Goal: Task Accomplishment & Management: Manage account settings

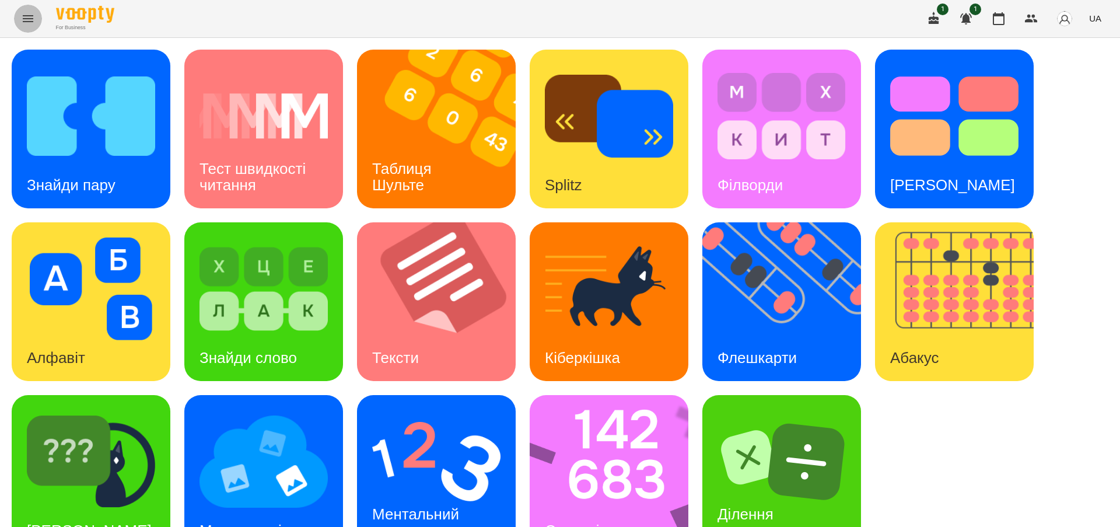
click at [23, 12] on icon "Menu" at bounding box center [28, 19] width 14 height 14
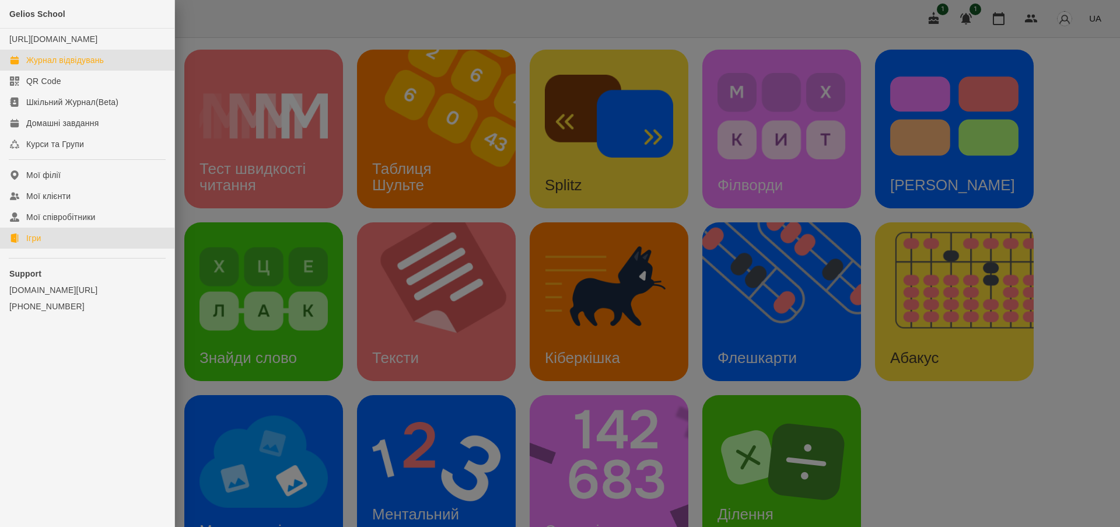
click at [56, 66] on div "Журнал відвідувань" at bounding box center [65, 60] width 78 height 12
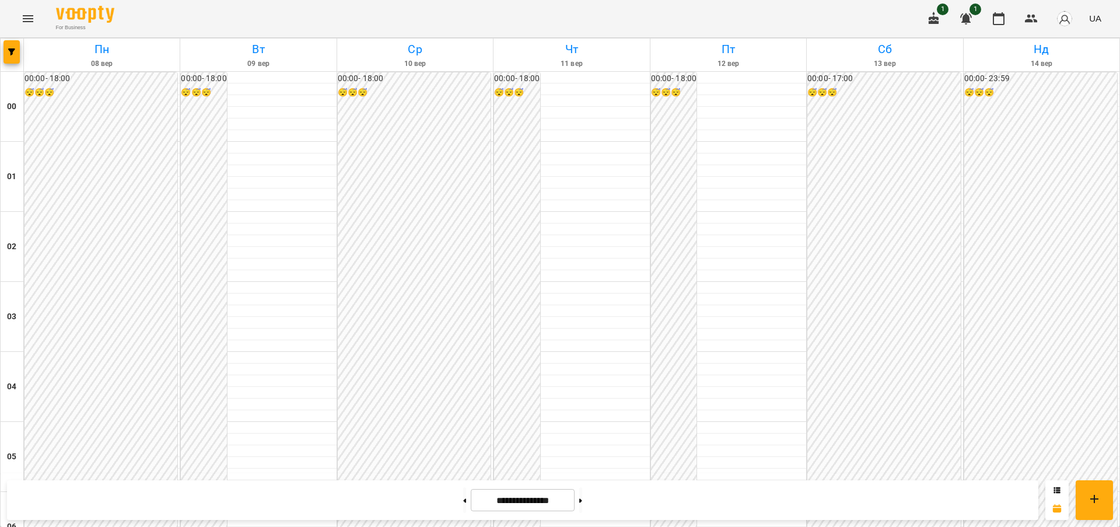
scroll to position [1136, 0]
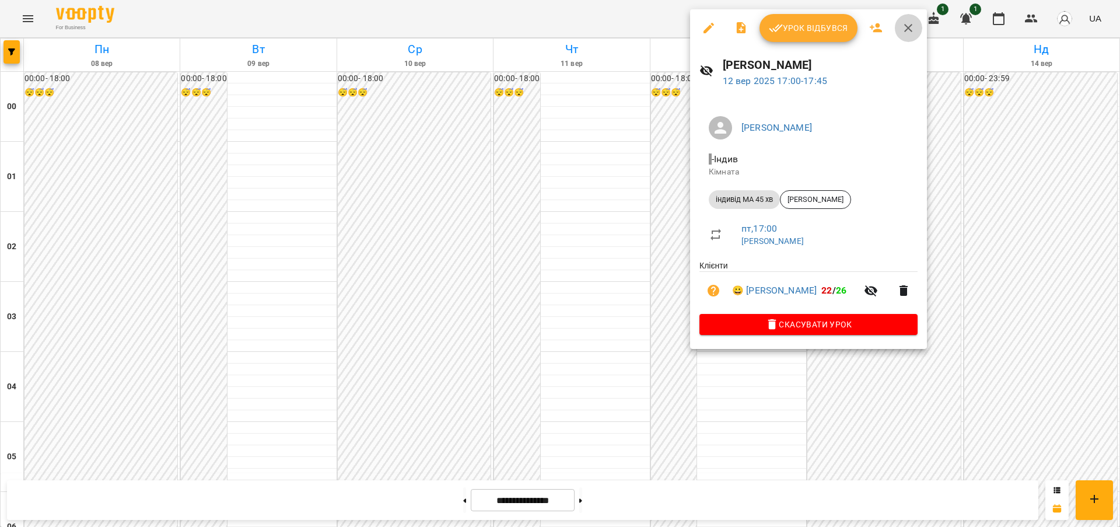
click at [907, 27] on icon "button" at bounding box center [909, 28] width 8 height 8
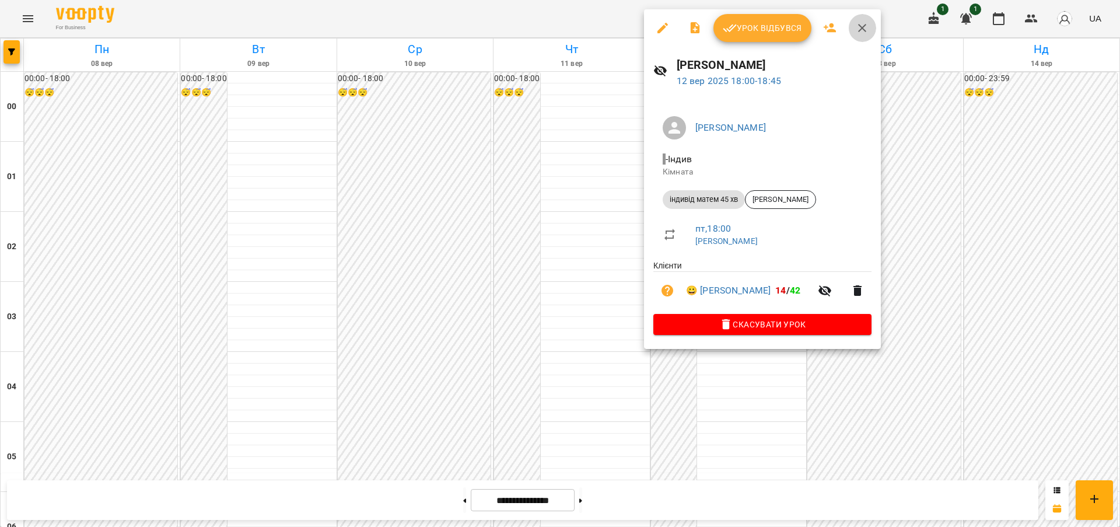
click at [863, 26] on icon "button" at bounding box center [862, 28] width 8 height 8
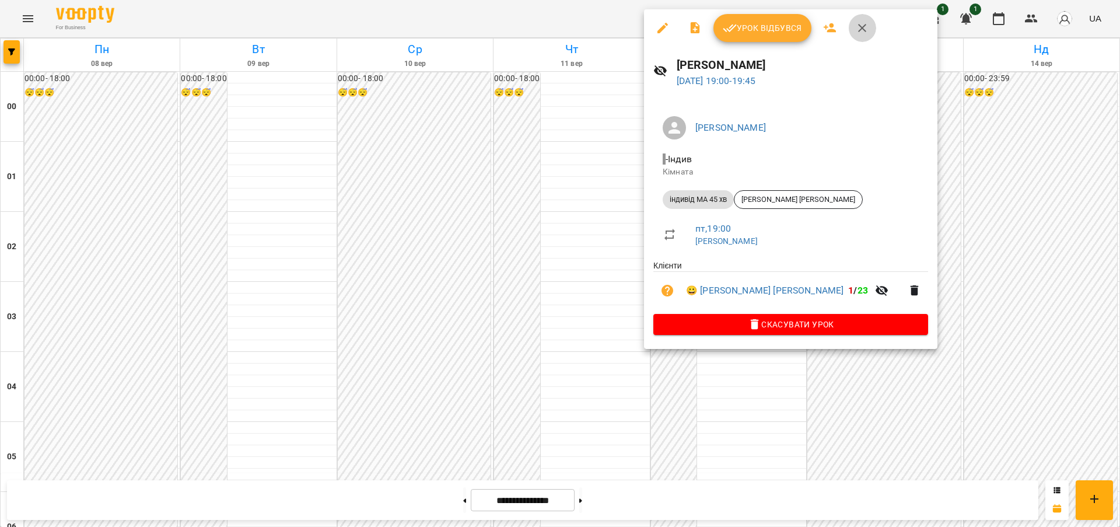
click at [863, 25] on icon "button" at bounding box center [863, 28] width 14 height 14
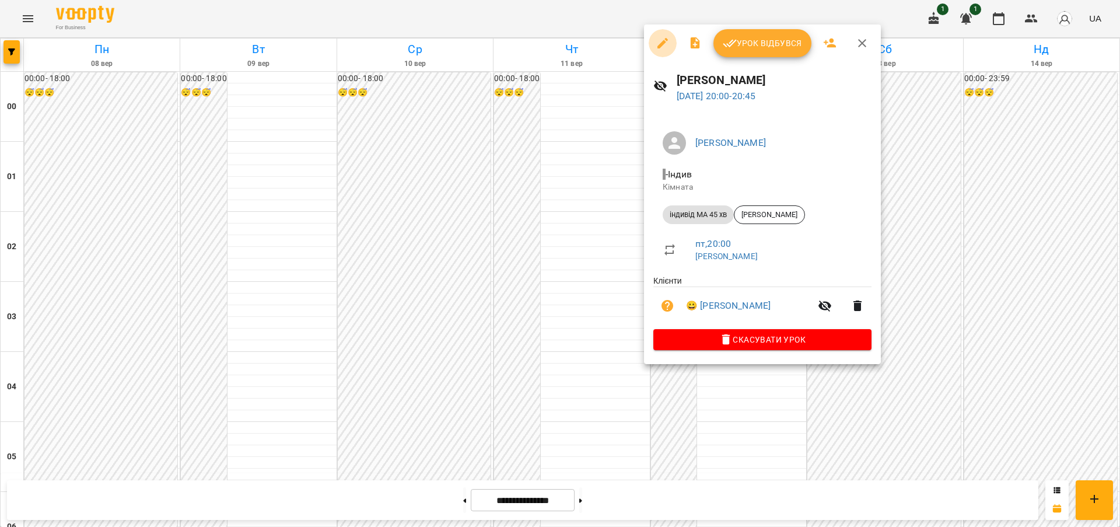
click at [663, 41] on icon "button" at bounding box center [663, 43] width 11 height 11
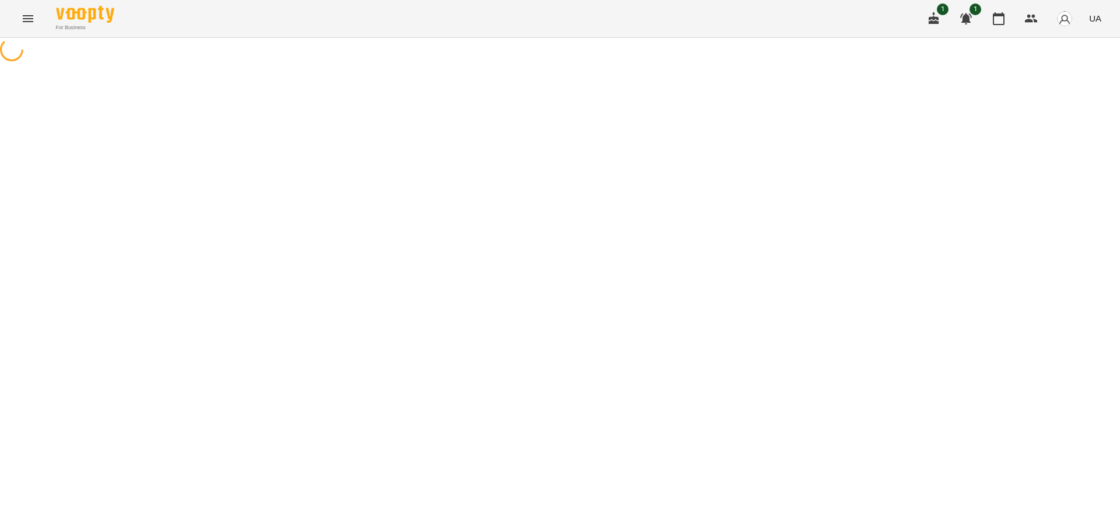
select select "**********"
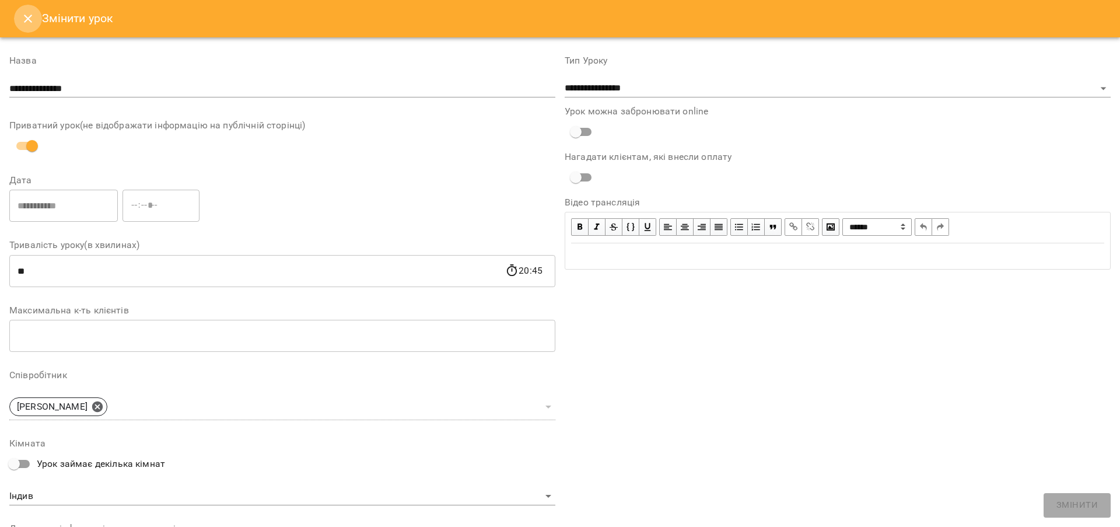
click at [27, 16] on icon "Close" at bounding box center [28, 19] width 14 height 14
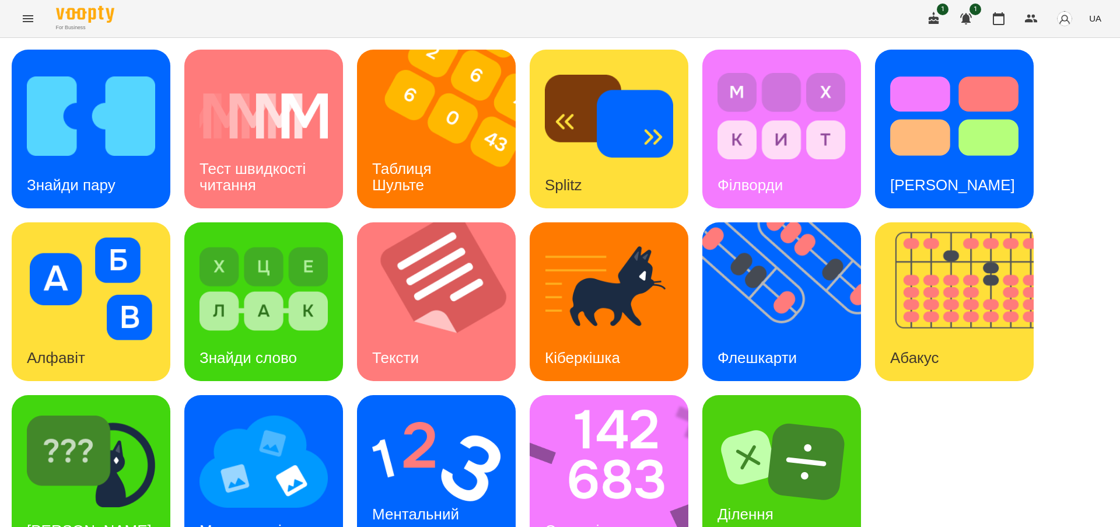
click at [33, 16] on icon "Menu" at bounding box center [28, 19] width 14 height 14
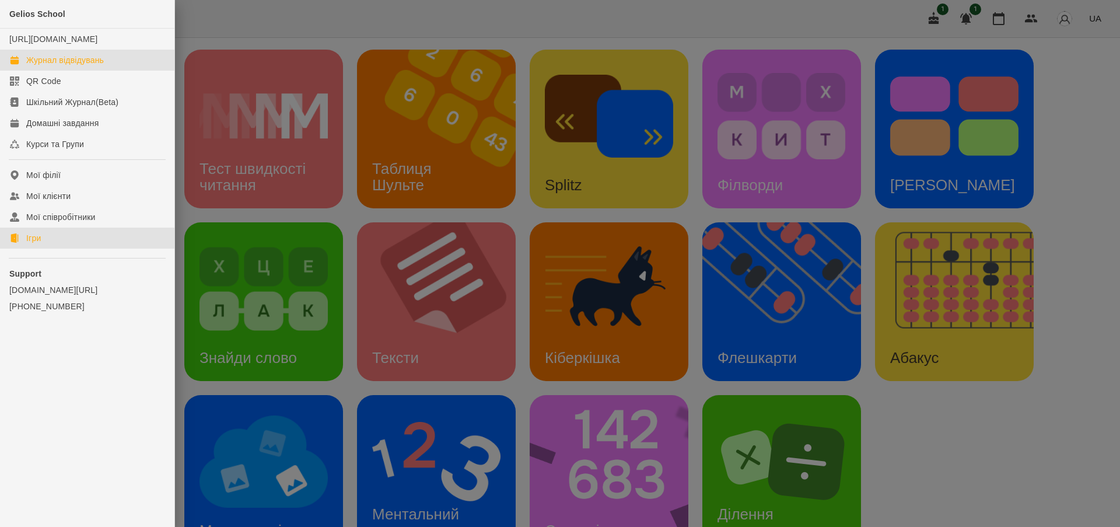
click at [50, 66] on div "Журнал відвідувань" at bounding box center [65, 60] width 78 height 12
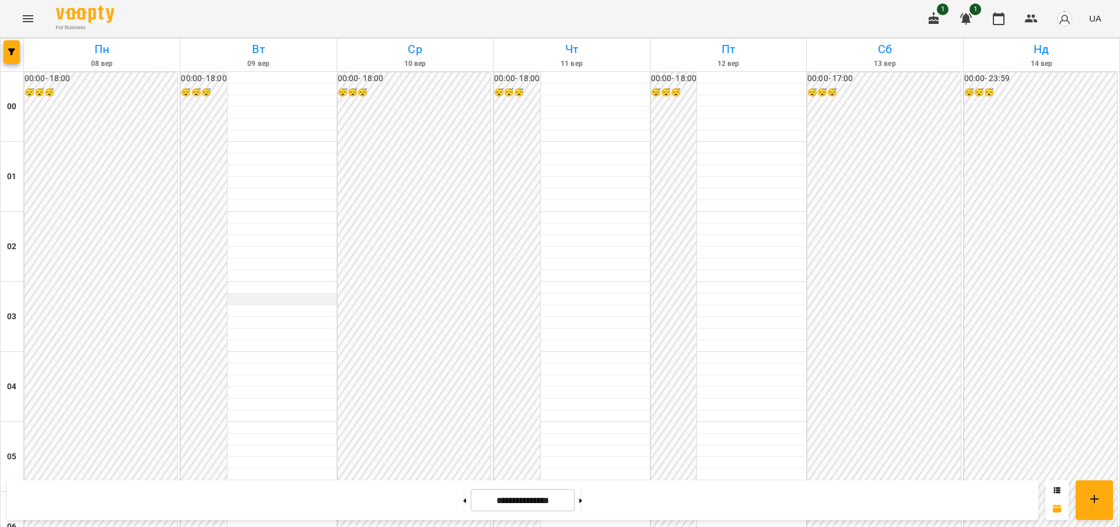
scroll to position [1251, 0]
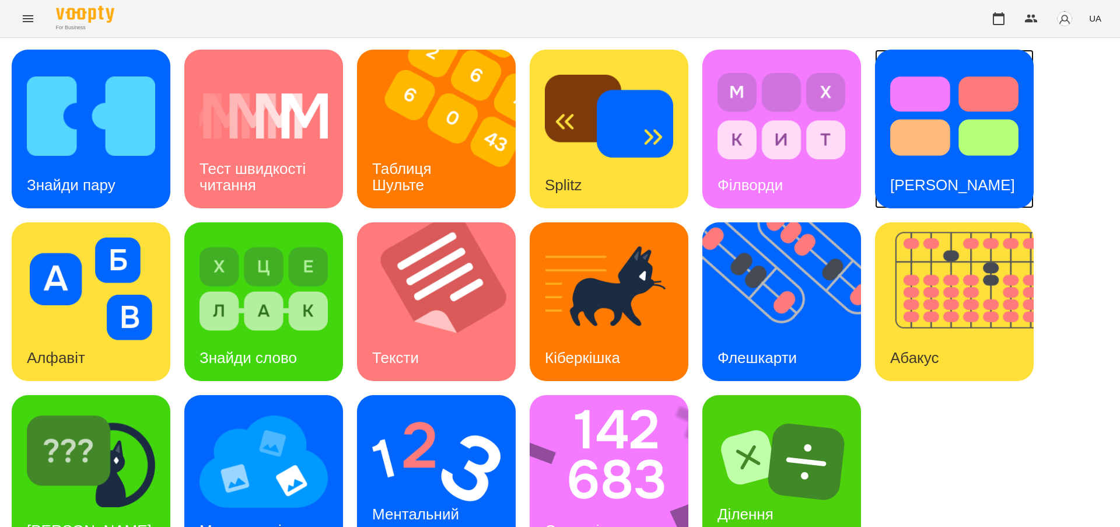
click at [978, 74] on img at bounding box center [955, 116] width 128 height 103
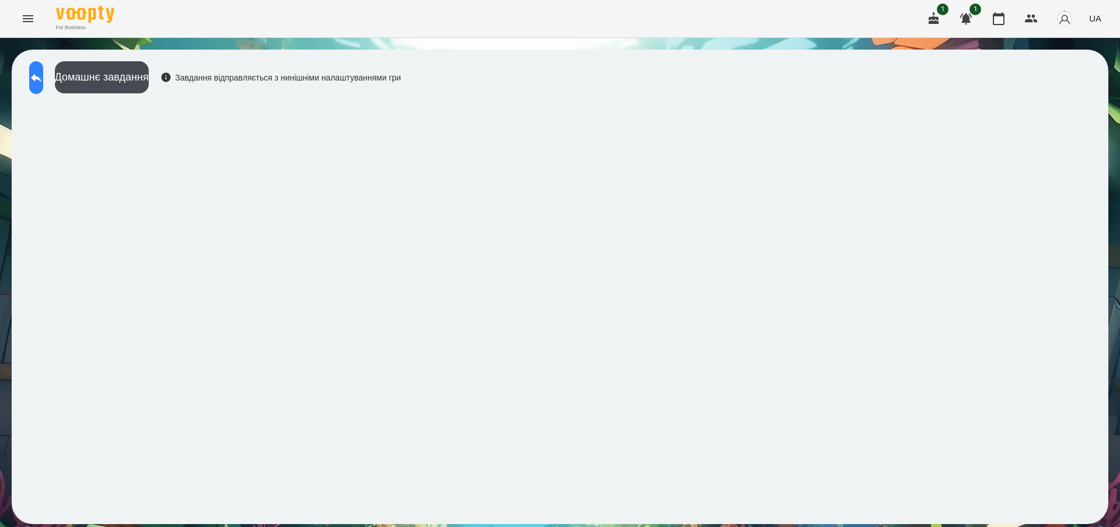
click at [43, 75] on icon at bounding box center [36, 78] width 14 height 14
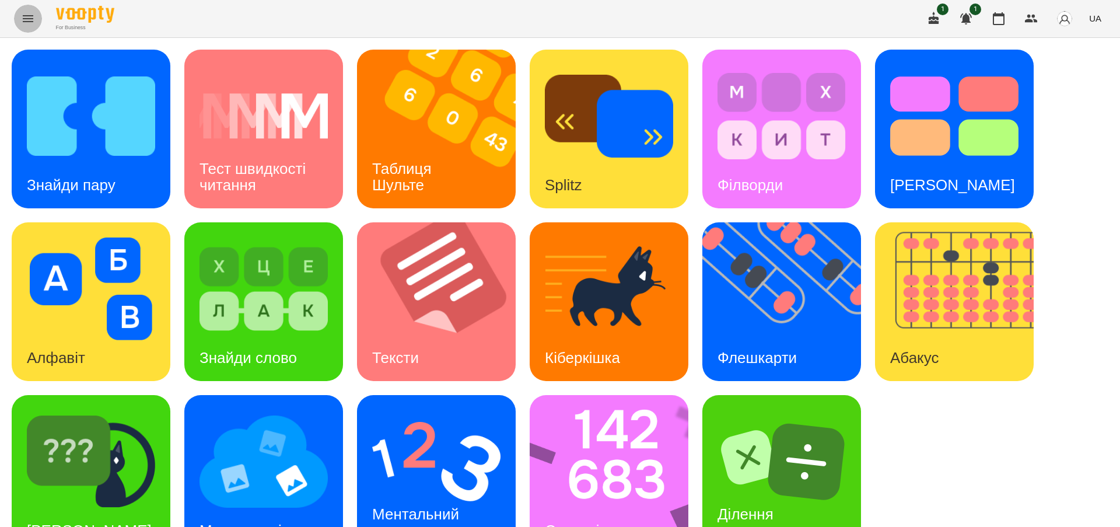
click at [26, 18] on icon "Menu" at bounding box center [28, 18] width 11 height 7
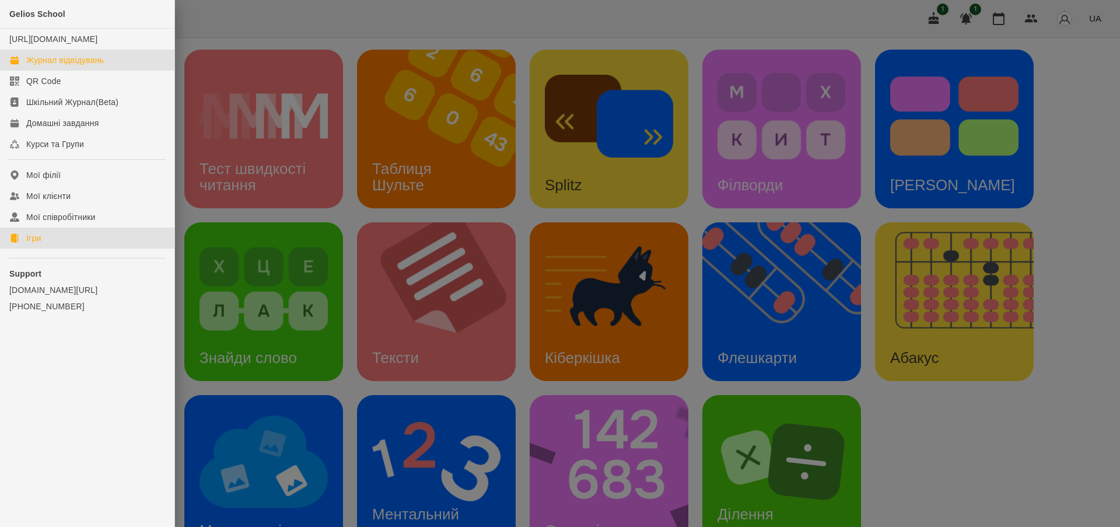
click at [100, 66] on div "Журнал відвідувань" at bounding box center [65, 60] width 78 height 12
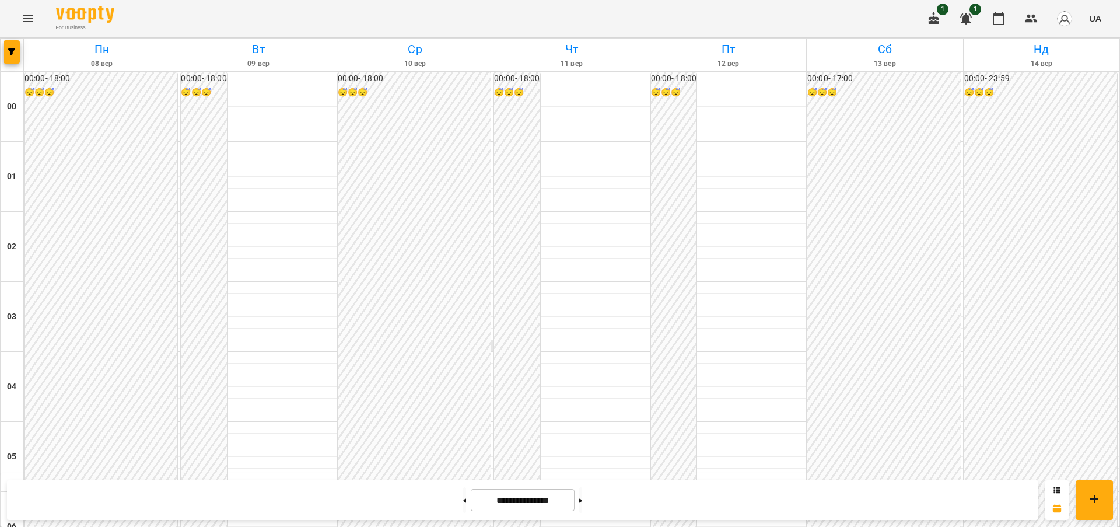
scroll to position [1277, 0]
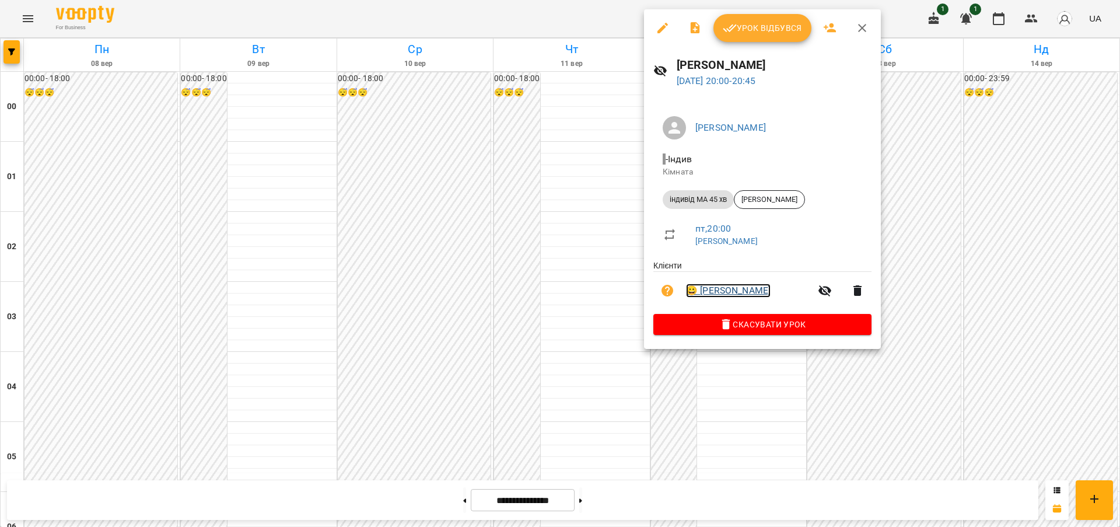
click at [741, 287] on link "😀 Дмитро Кушнір" at bounding box center [728, 291] width 85 height 14
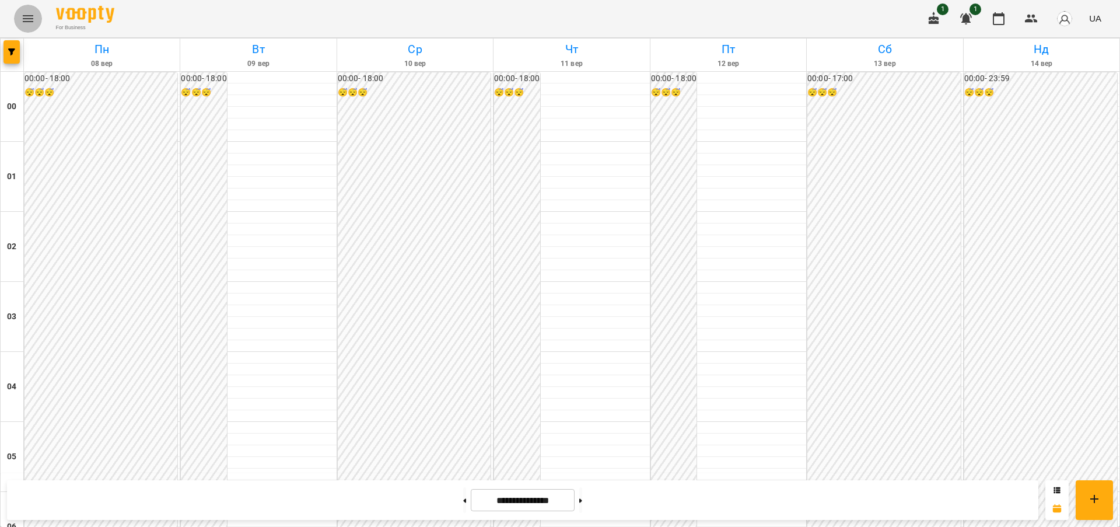
click at [26, 22] on icon "Menu" at bounding box center [28, 18] width 11 height 7
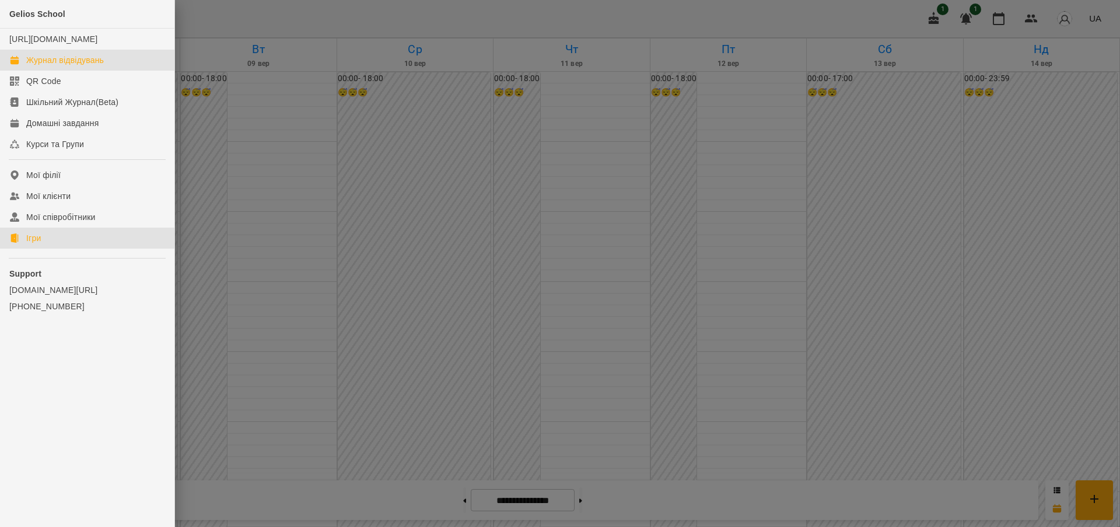
click at [29, 244] on div "Ігри" at bounding box center [33, 238] width 15 height 12
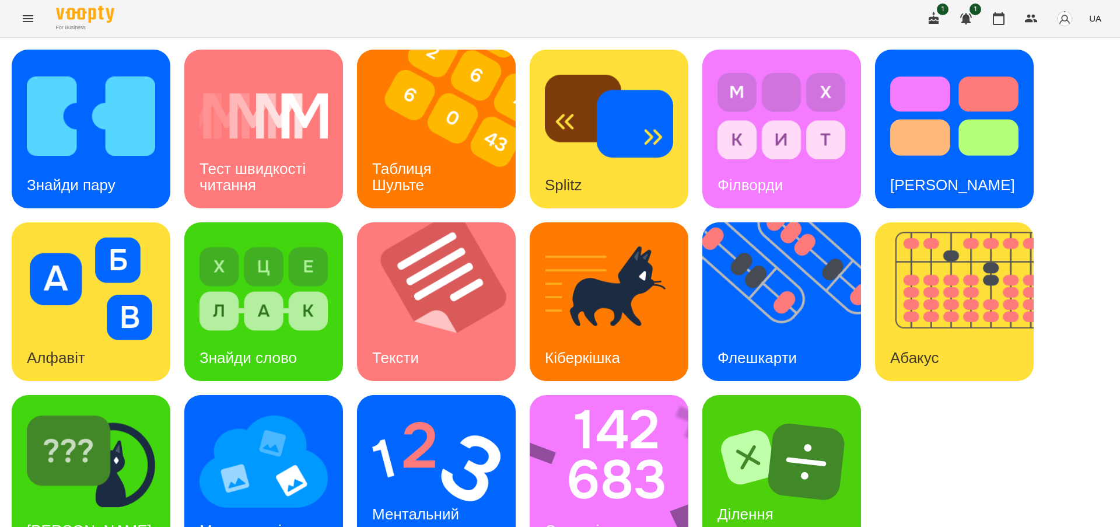
scroll to position [39, 0]
click at [766, 349] on h3 "Флешкарти" at bounding box center [757, 358] width 79 height 18
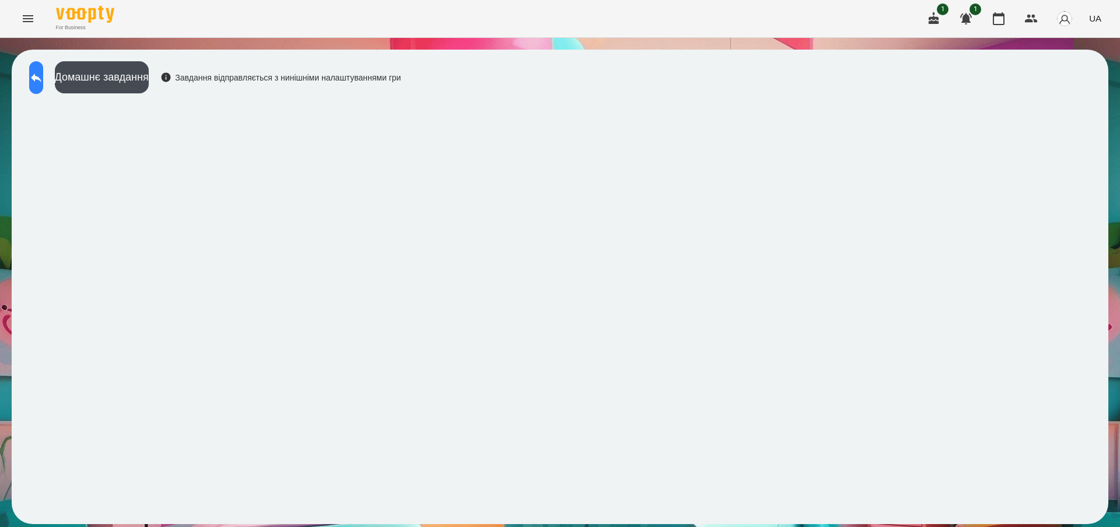
click at [43, 71] on icon at bounding box center [36, 78] width 14 height 14
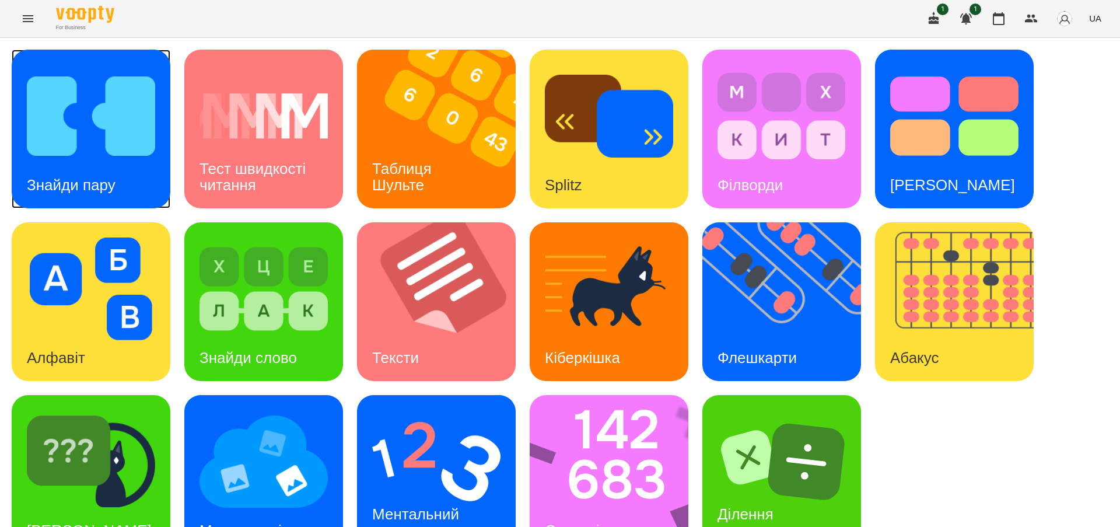
click at [102, 160] on img at bounding box center [91, 116] width 128 height 103
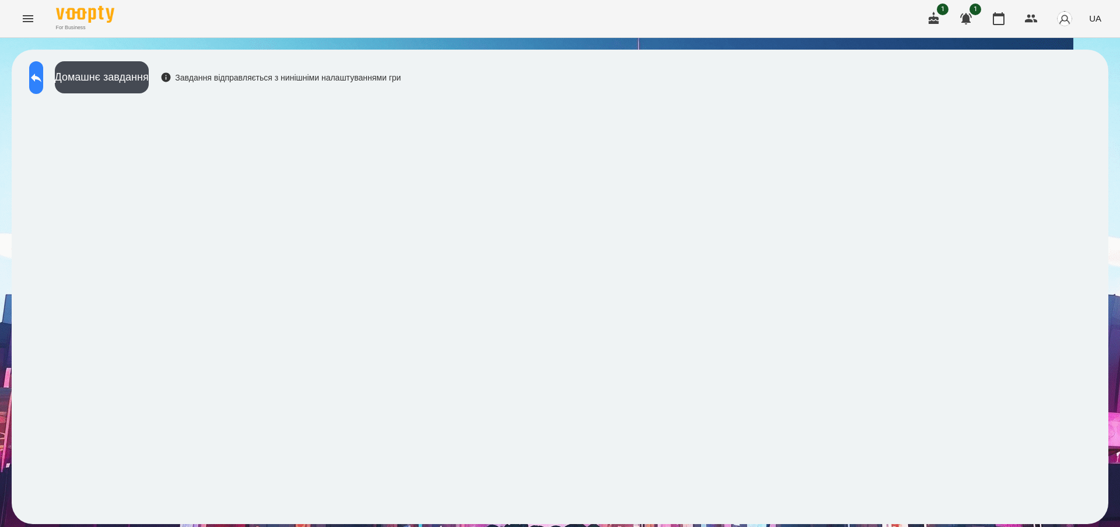
click at [41, 76] on icon at bounding box center [36, 78] width 11 height 9
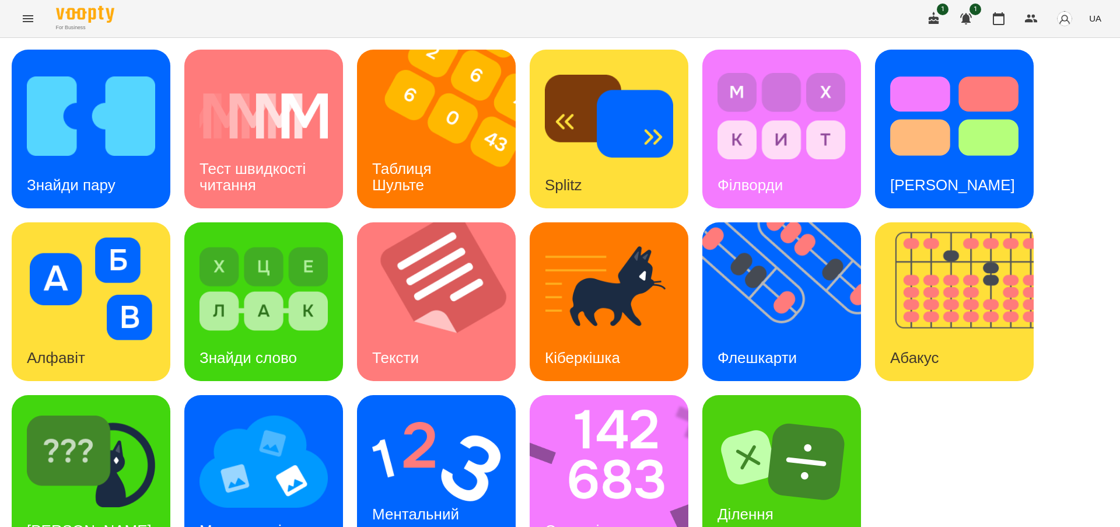
scroll to position [39, 0]
click at [575, 522] on h3 "Стовпці" at bounding box center [572, 531] width 54 height 18
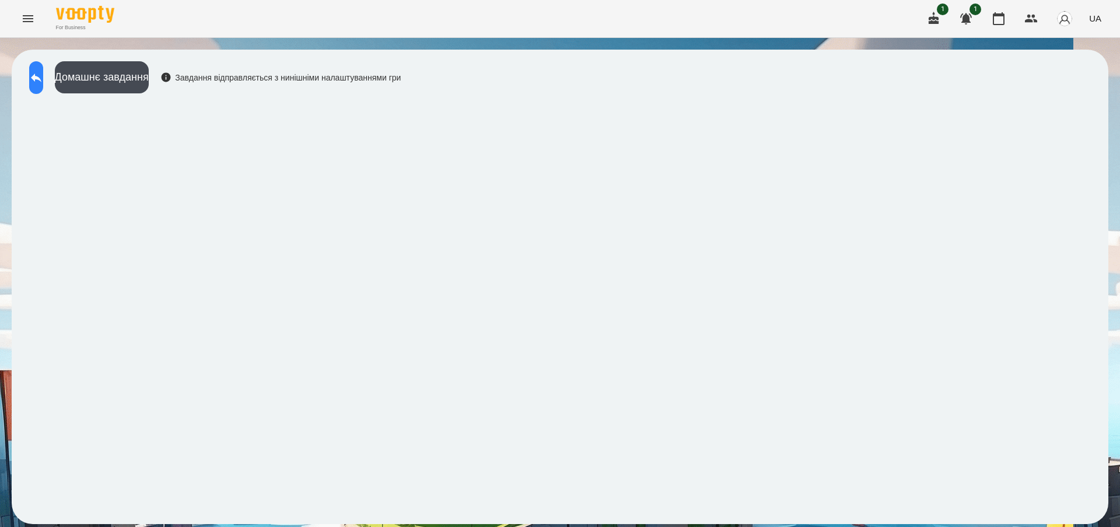
click at [43, 75] on icon at bounding box center [36, 78] width 14 height 14
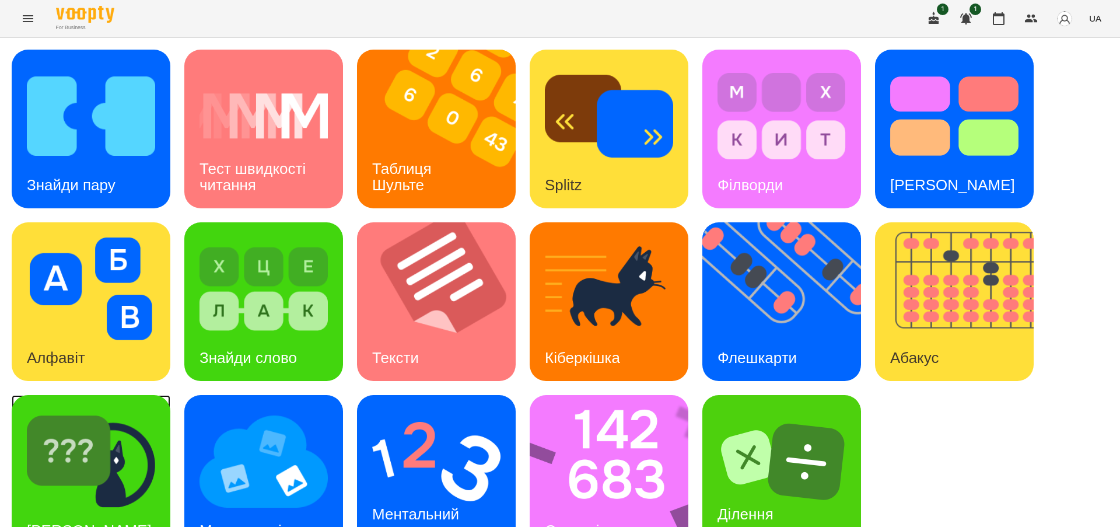
click at [115, 446] on img at bounding box center [91, 461] width 128 height 103
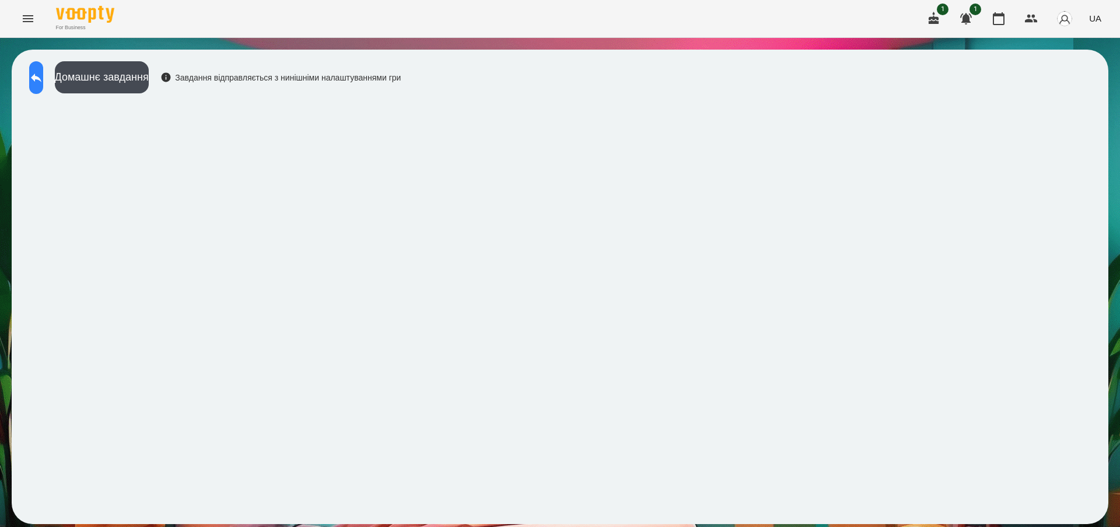
click at [43, 75] on icon at bounding box center [36, 78] width 14 height 14
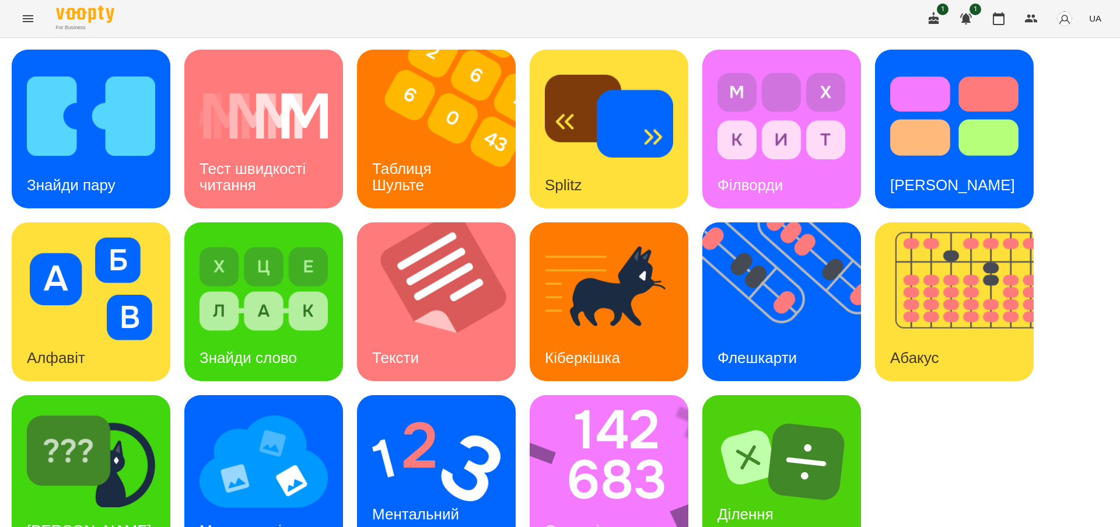
scroll to position [39, 0]
click at [100, 427] on img at bounding box center [91, 461] width 128 height 103
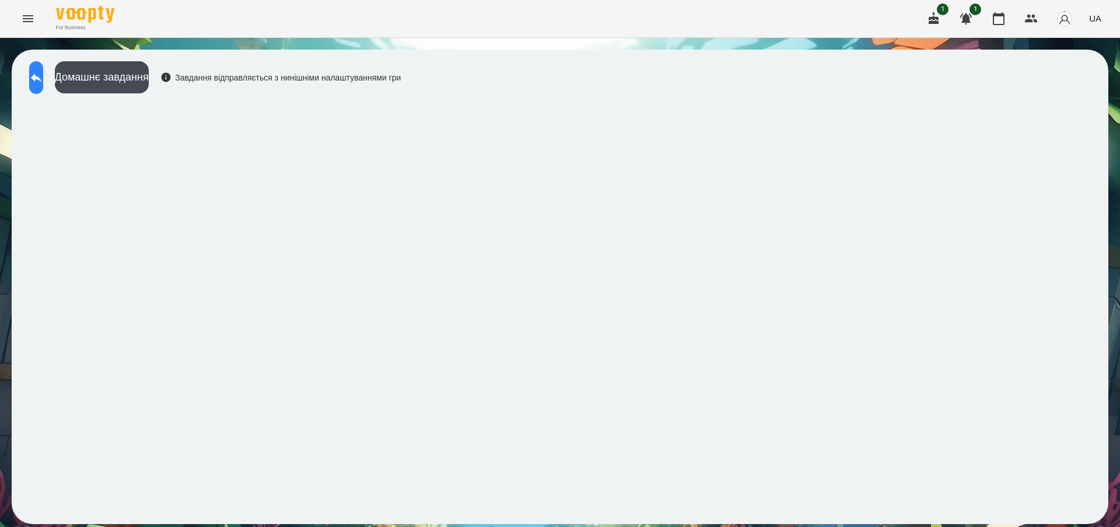
click at [41, 77] on icon at bounding box center [36, 78] width 11 height 9
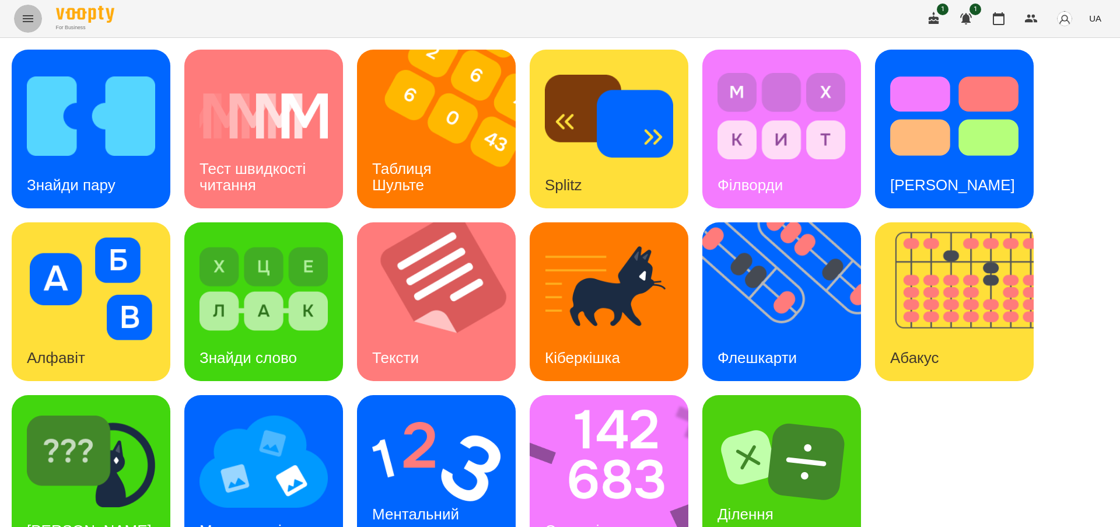
click at [25, 16] on icon "Menu" at bounding box center [28, 18] width 11 height 7
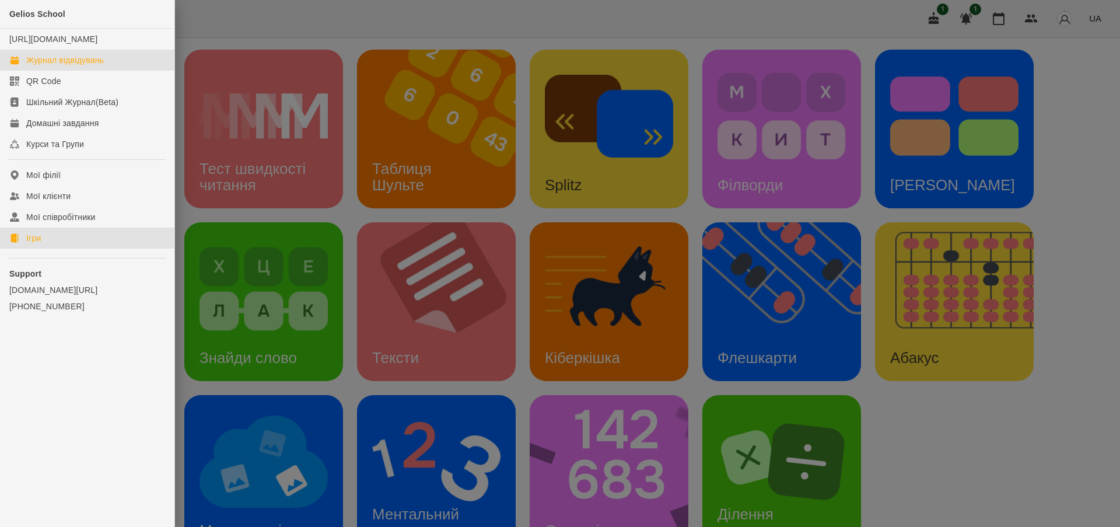
click at [53, 66] on div "Журнал відвідувань" at bounding box center [65, 60] width 78 height 12
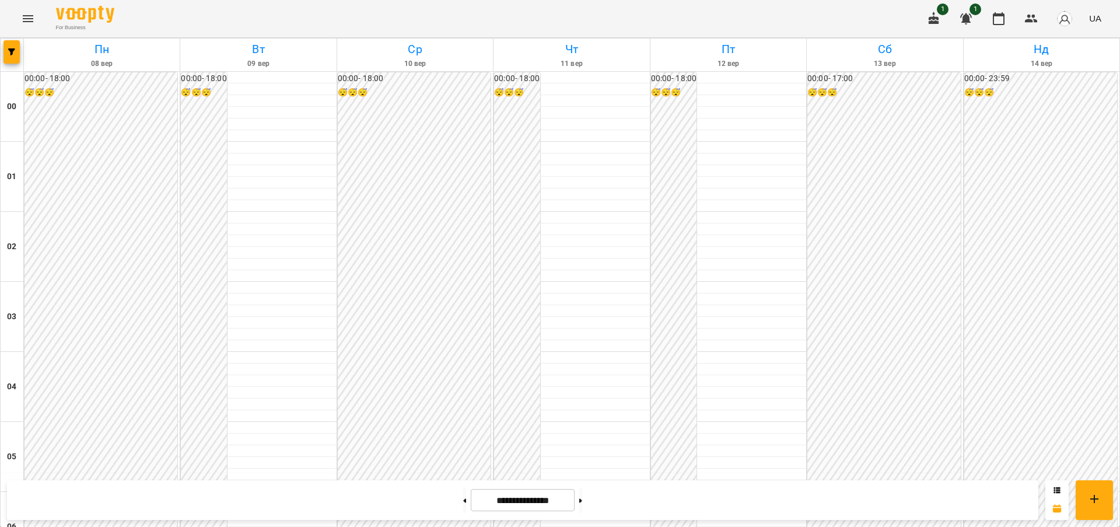
scroll to position [1024, 0]
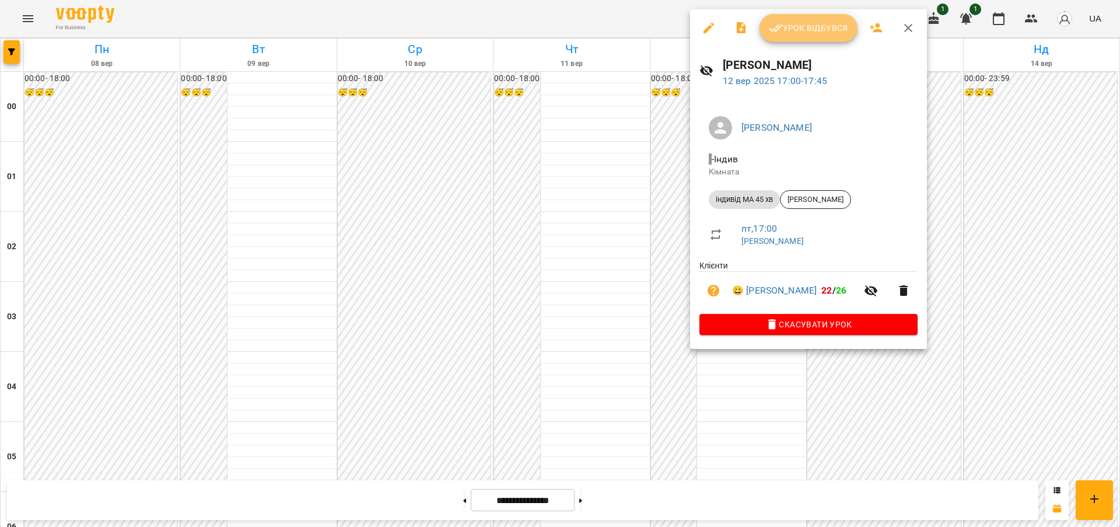
click at [804, 30] on span "Урок відбувся" at bounding box center [808, 28] width 79 height 14
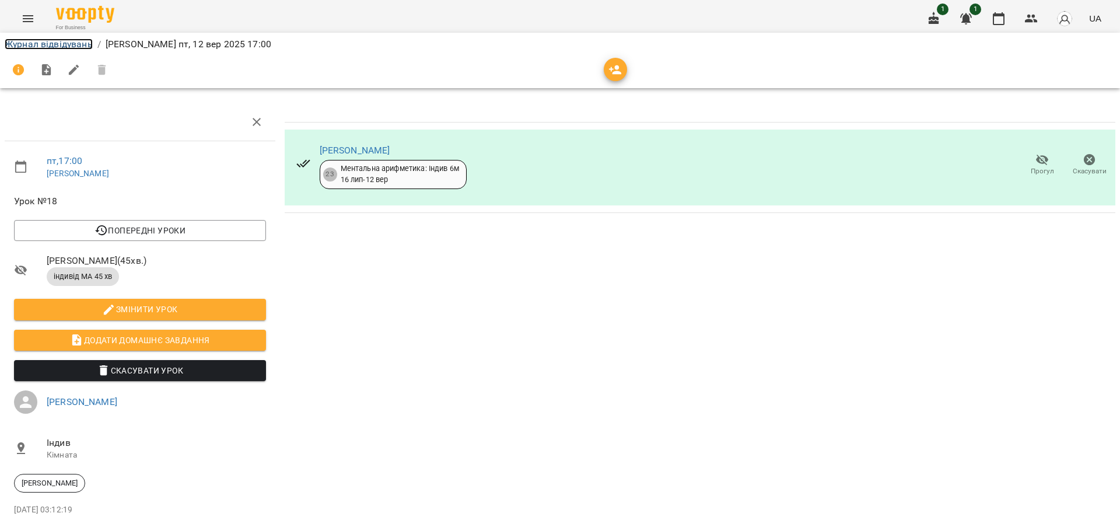
click at [53, 41] on link "Журнал відвідувань" at bounding box center [49, 44] width 88 height 11
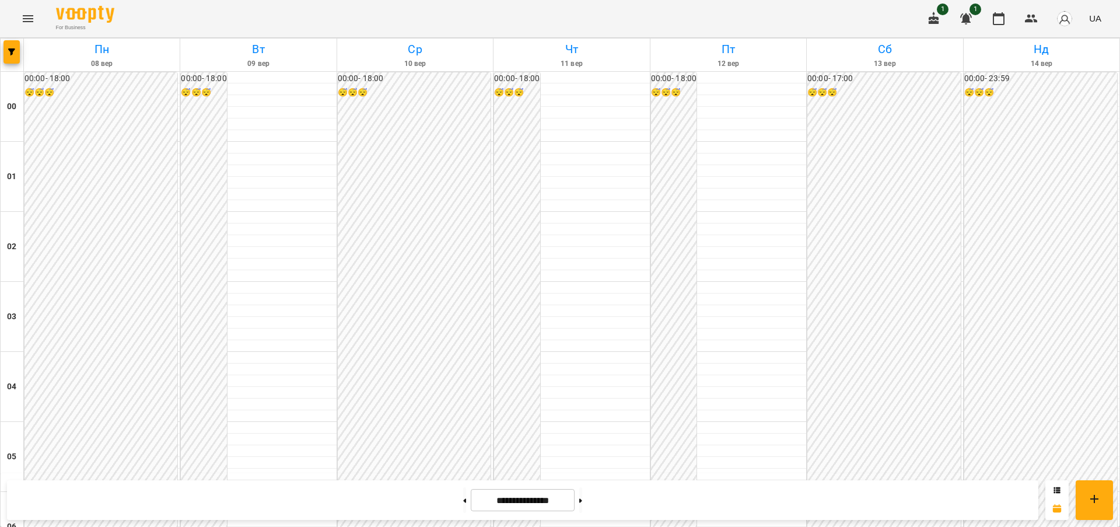
scroll to position [1022, 0]
click at [27, 20] on icon "Menu" at bounding box center [28, 19] width 14 height 14
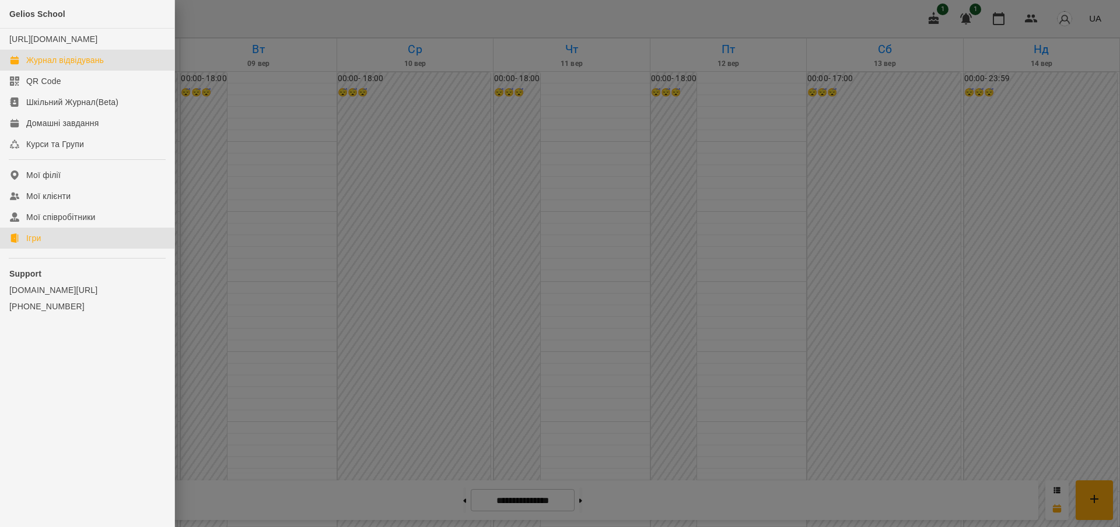
click at [38, 244] on div "Ігри" at bounding box center [33, 238] width 15 height 12
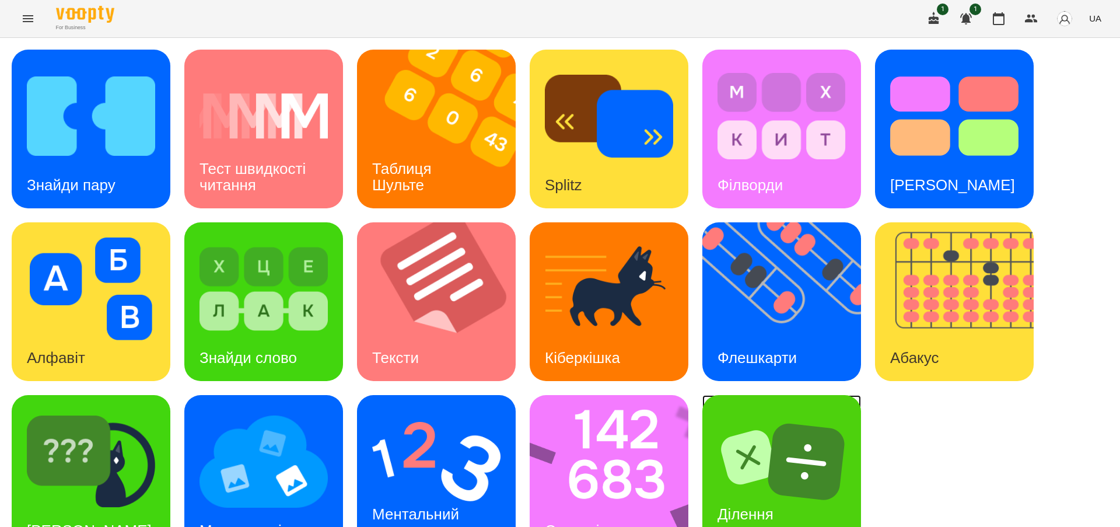
click at [780, 466] on img at bounding box center [782, 461] width 128 height 103
